Goal: Task Accomplishment & Management: Complete application form

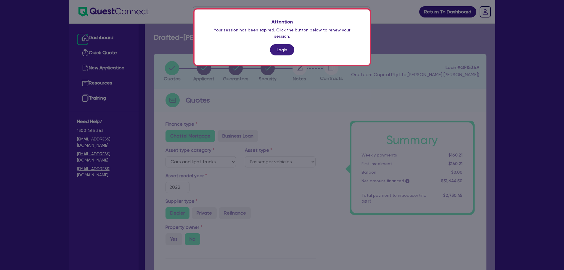
select select "CARS_AND_LIGHT_TRUCKS"
select select "PASSENGER_VEHICLES"
drag, startPoint x: 0, startPoint y: 0, endPoint x: 279, endPoint y: 44, distance: 282.1
click at [279, 44] on link "Login" at bounding box center [282, 49] width 24 height 11
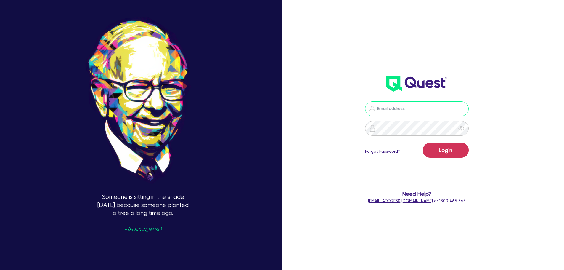
type input "[PERSON_NAME][EMAIL_ADDRESS][PERSON_NAME][DOMAIN_NAME]"
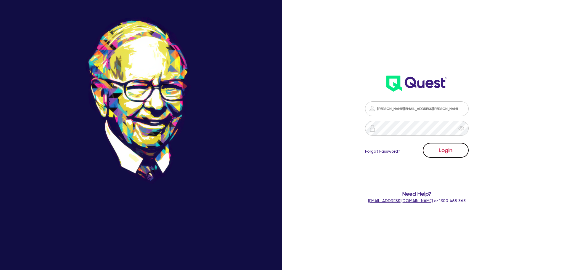
click at [438, 147] on button "Login" at bounding box center [446, 150] width 46 height 15
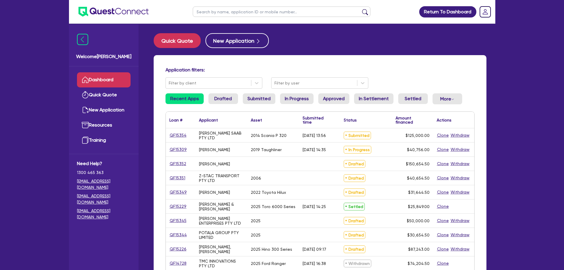
click at [220, 14] on input "text" at bounding box center [282, 12] width 178 height 10
type input "[PERSON_NAME]"
click at [360, 9] on button "submit" at bounding box center [364, 13] width 9 height 8
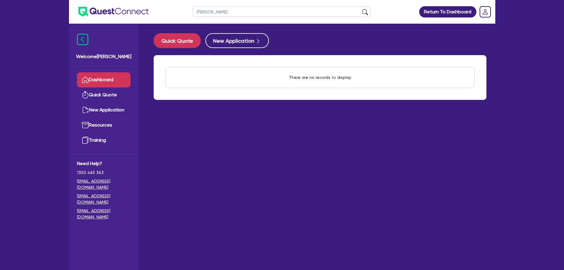
click at [89, 81] on link "Dashboard" at bounding box center [104, 79] width 54 height 15
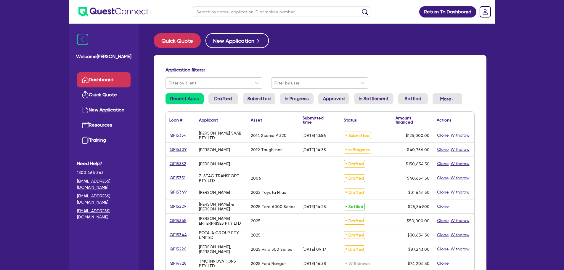
click at [233, 9] on input "text" at bounding box center [282, 12] width 178 height 10
click at [181, 194] on link "QF15349" at bounding box center [178, 192] width 18 height 7
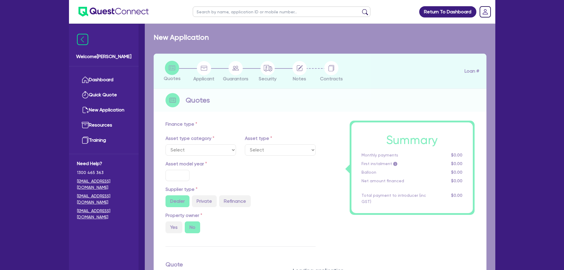
select select "CARS_AND_LIGHT_TRUCKS"
type input "2022"
type input "30,000"
type input "5"
type input "1,582.23"
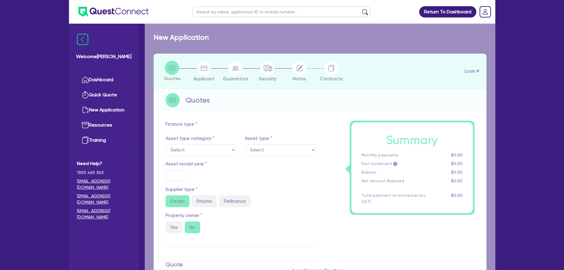
type input "9.25"
type input "900"
select select "PASSENGER_VEHICLES"
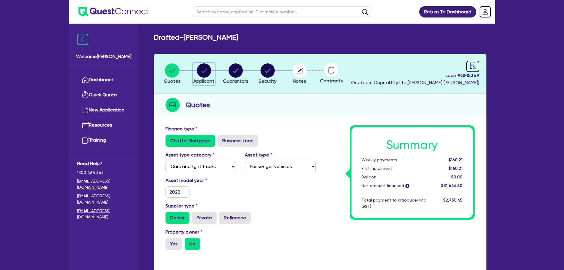
click at [200, 76] on circle "button" at bounding box center [204, 70] width 14 height 14
select select "SOLE_TRADER"
select select "ADMINISTRATIVE_SUPPORT"
select select "DOMESTIC_COMMERCIAL_CLEANING"
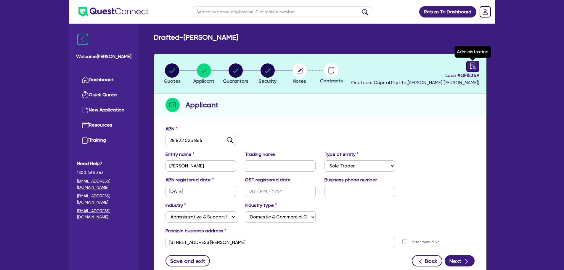
click at [469, 64] on link at bounding box center [472, 66] width 13 height 11
select select "DRAFTED_NEW"
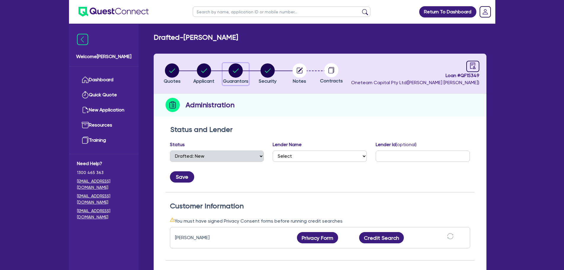
click at [235, 77] on circle "button" at bounding box center [236, 70] width 14 height 14
select select "MISS"
select select "[GEOGRAPHIC_DATA]"
select select "SINGLE"
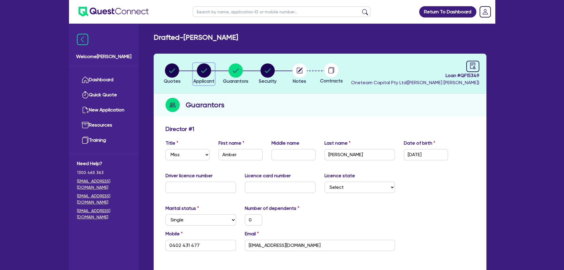
click at [205, 73] on circle "button" at bounding box center [204, 70] width 14 height 14
select select "SOLE_TRADER"
select select "ADMINISTRATIVE_SUPPORT"
select select "DOMESTIC_COMMERCIAL_CLEANING"
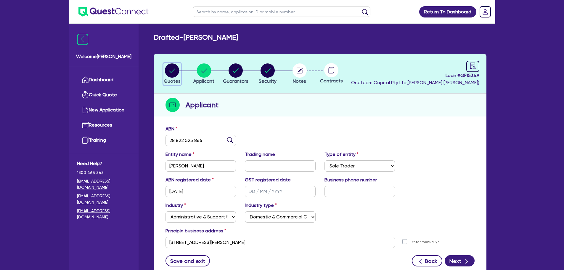
click at [176, 69] on circle "button" at bounding box center [172, 70] width 14 height 14
select select "CARS_AND_LIGHT_TRUCKS"
select select "PASSENGER_VEHICLES"
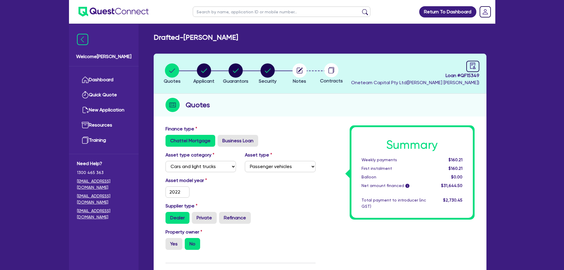
click at [216, 12] on input "text" at bounding box center [282, 12] width 178 height 10
type input "arisa"
click button "submit" at bounding box center [364, 13] width 9 height 8
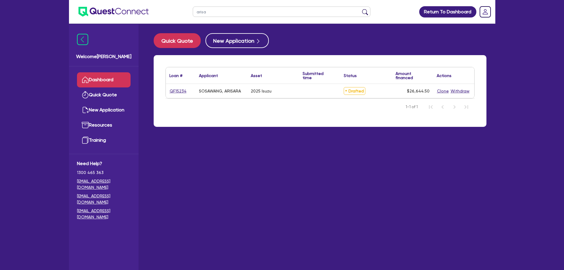
click at [176, 86] on div "QF15234" at bounding box center [181, 91] width 30 height 14
click at [179, 91] on link "QF15234" at bounding box center [177, 91] width 17 height 7
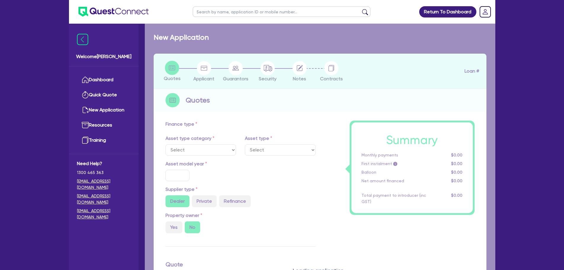
select select "CARS_AND_LIGHT_TRUCKS"
type input "2025"
radio input "true"
type input "53,000"
type input "28,000"
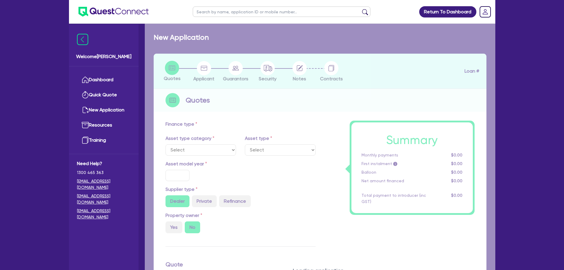
type input "5"
type input "1,332.23"
type input "6.69"
type input "900"
select select "PASSENGER_VEHICLES"
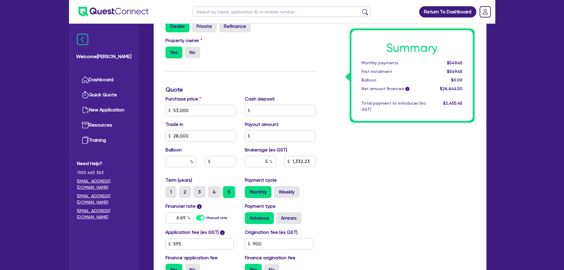
scroll to position [192, 0]
click at [199, 143] on div "Purchase price 53,000 Cash deposit Trade in 28,000 Payout amount Balloon Broker…" at bounding box center [240, 135] width 159 height 81
click at [195, 136] on input "28,000" at bounding box center [201, 135] width 71 height 11
type input "2"
type input "53,000"
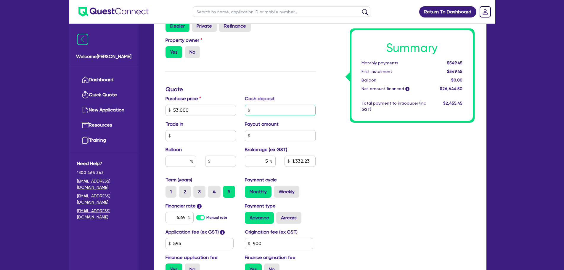
type input "1,332.23"
click at [266, 110] on input "text" at bounding box center [280, 110] width 71 height 11
type input "53,000"
type input "2,732.23"
type input "28,000"
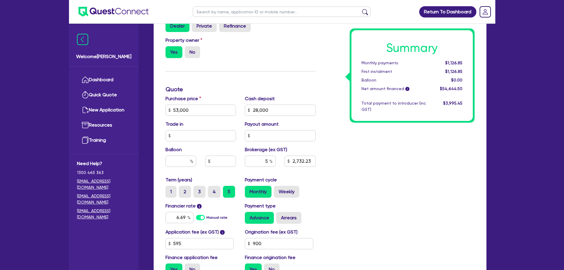
type input "53,000"
type input "2,732.23"
click at [385, 206] on div "Summary Monthly payments $1,126.85 First instalment $1,126.85 Balloon $0.00 Net…" at bounding box center [399, 107] width 159 height 346
type input "53,000"
type input "1,332.23"
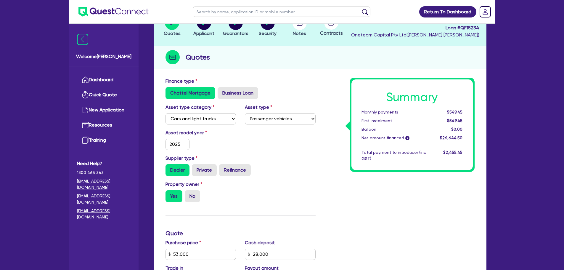
scroll to position [0, 0]
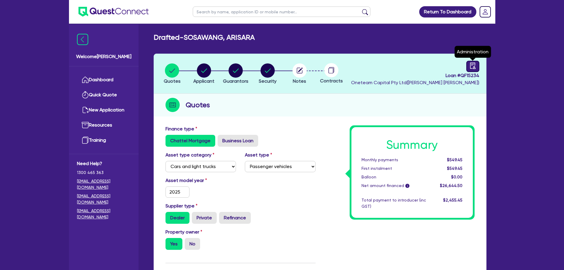
click at [474, 63] on icon "audit" at bounding box center [473, 65] width 7 height 7
select select "DRAFTED_NEW"
select select "Other"
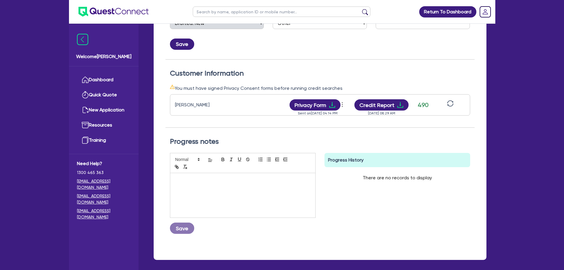
scroll to position [135, 0]
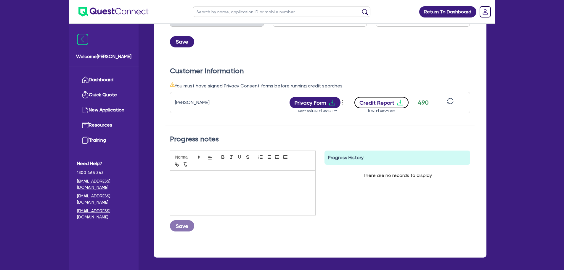
click at [383, 101] on button "Credit Report" at bounding box center [381, 102] width 54 height 11
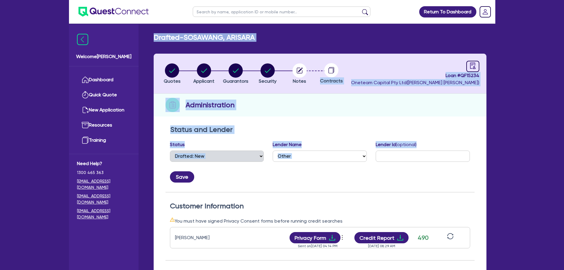
drag, startPoint x: 45, startPoint y: 53, endPoint x: 89, endPoint y: -21, distance: 86.6
click at [89, 0] on html "Return To Dashboard Edit Profile Logout Welcome [PERSON_NAME] Quick Quote New A…" at bounding box center [282, 214] width 564 height 428
click at [250, 118] on div "Quotes Applicant [GEOGRAPHIC_DATA] Security Notes Contracts Loan # QF15234 Onet…" at bounding box center [320, 223] width 333 height 339
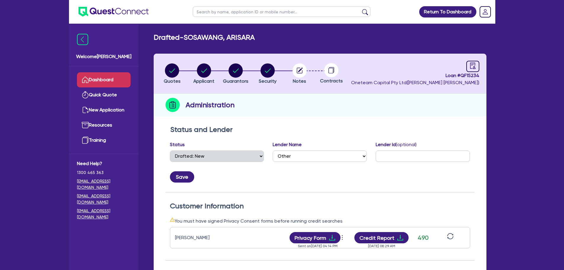
click at [102, 80] on link "Dashboard" at bounding box center [104, 79] width 54 height 15
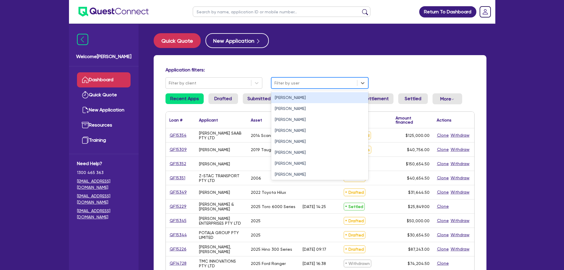
click at [279, 78] on div "Filter by user" at bounding box center [314, 83] width 86 height 10
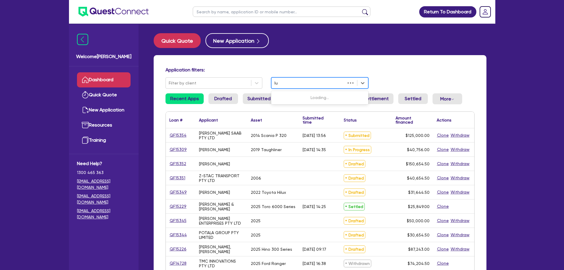
type input "luk"
click at [289, 95] on div "[PERSON_NAME]" at bounding box center [319, 97] width 97 height 11
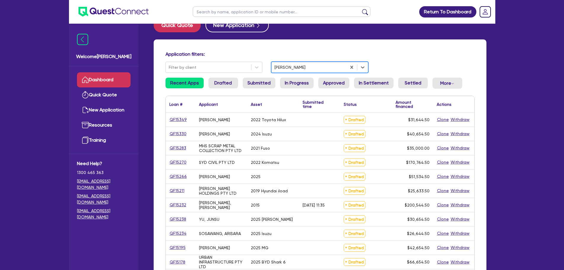
scroll to position [16, 0]
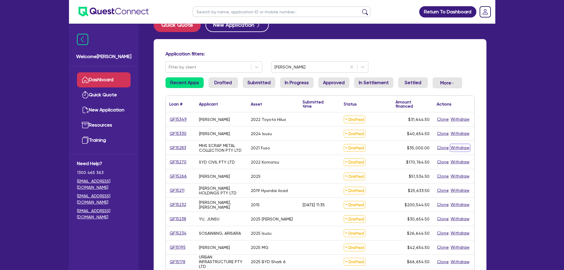
click at [461, 150] on button "Withdraw" at bounding box center [460, 147] width 20 height 7
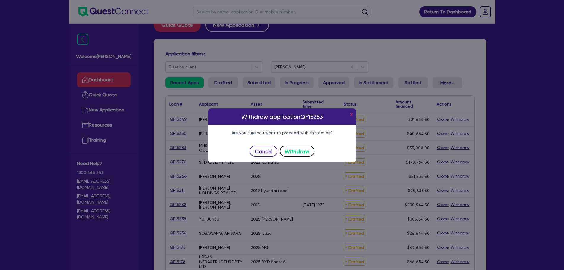
click at [291, 147] on button "Withdraw" at bounding box center [297, 150] width 35 height 11
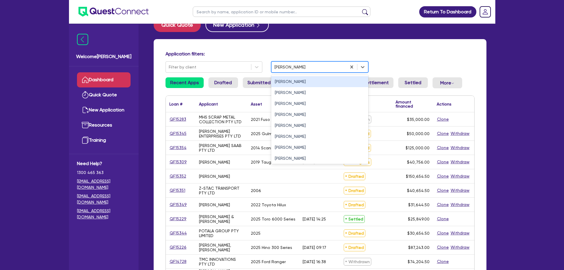
click at [292, 68] on div at bounding box center [308, 66] width 69 height 7
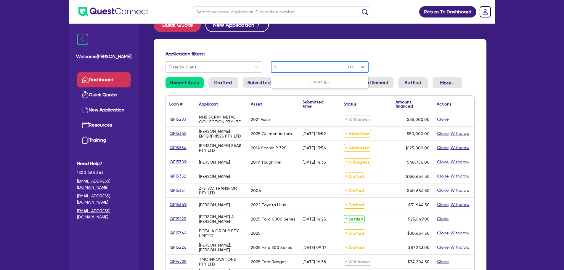
type input "luk"
click at [293, 84] on div "[PERSON_NAME]" at bounding box center [319, 81] width 97 height 11
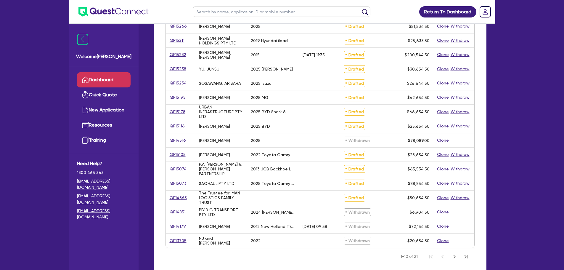
scroll to position [166, 0]
click at [179, 197] on link "QF14865" at bounding box center [178, 197] width 18 height 7
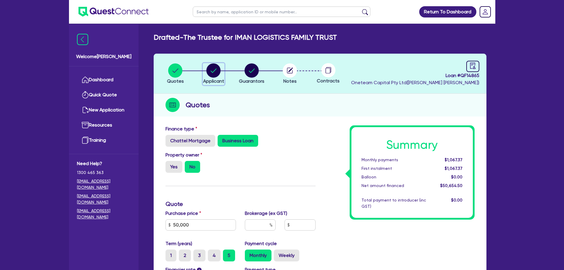
click at [207, 76] on icon "button" at bounding box center [213, 70] width 14 height 14
select select "TRUST"
select select "COMPANY"
select select "TRANSPORT_WAREHOUSING"
select select "PASSENGERS_FREIGHT_TRANSPORT"
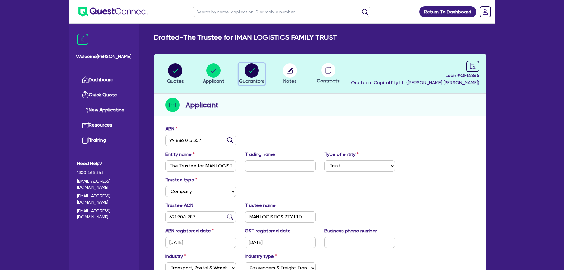
click at [248, 73] on circle "button" at bounding box center [252, 70] width 14 height 14
select select "MR"
select select "[GEOGRAPHIC_DATA]"
select select "MARRIED"
select select "TRUCK"
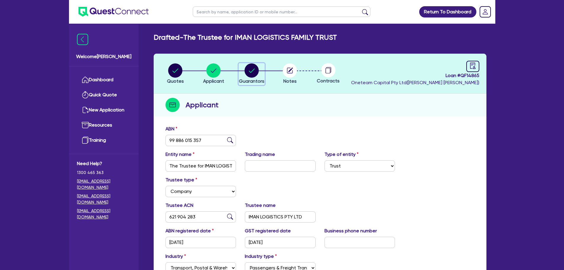
select select "TRAILER"
select select "TRUCK"
select select "TRAILER"
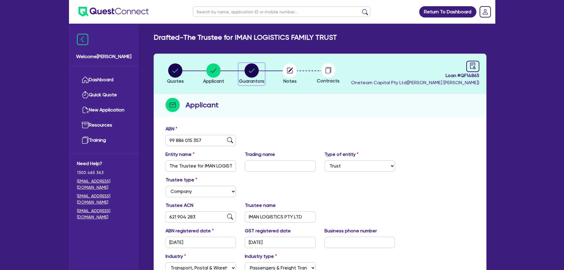
select select "MRS"
select select "[GEOGRAPHIC_DATA]"
select select "MARRIED"
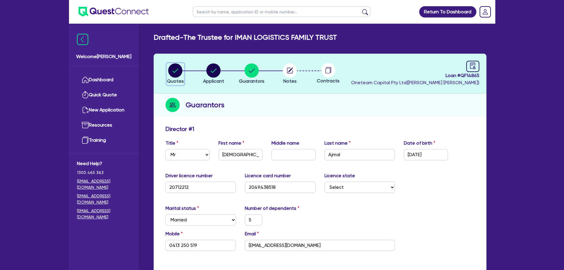
click at [168, 68] on div "button" at bounding box center [175, 70] width 17 height 14
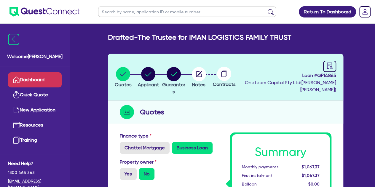
click at [29, 74] on link "Dashboard" at bounding box center [35, 79] width 54 height 15
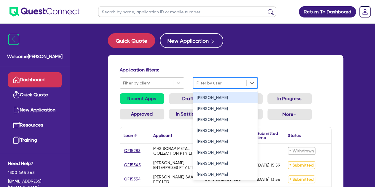
click at [198, 79] on div "Filter by user" at bounding box center [219, 83] width 53 height 10
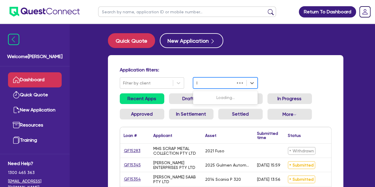
type input "lu"
click at [208, 100] on div "[PERSON_NAME]" at bounding box center [225, 97] width 65 height 11
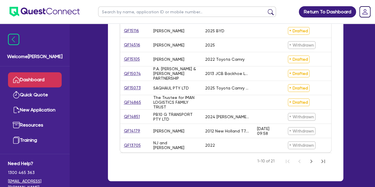
scroll to position [277, 0]
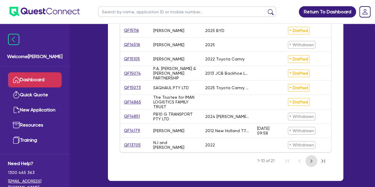
click at [312, 164] on icon "Next Page" at bounding box center [310, 160] width 7 height 7
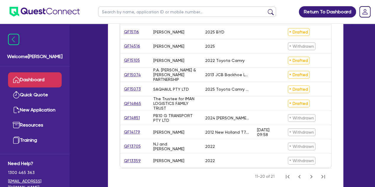
scroll to position [134, 0]
